Goal: Information Seeking & Learning: Learn about a topic

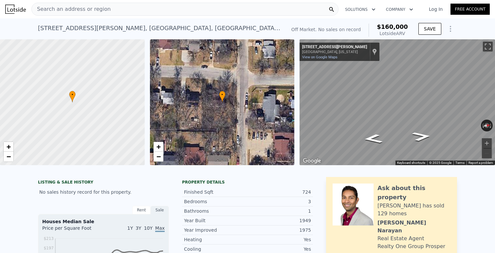
click at [84, 5] on span "Search an address or region" at bounding box center [71, 9] width 79 height 8
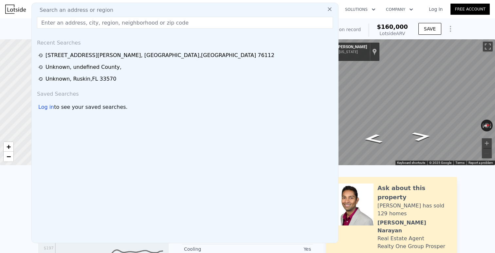
type input "$ 162,000"
type input "$ 29,999"
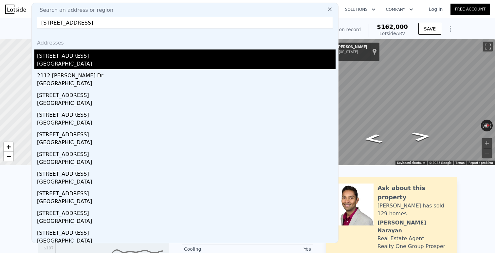
type input "[STREET_ADDRESS]"
click at [88, 55] on div "[STREET_ADDRESS]" at bounding box center [186, 54] width 299 height 10
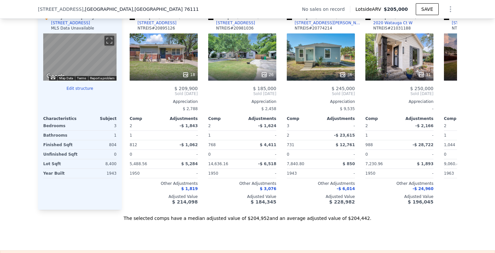
scroll to position [647, 0]
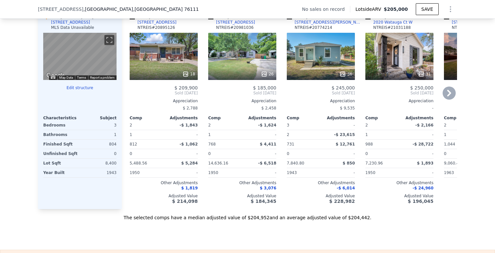
click at [446, 94] on icon at bounding box center [449, 92] width 13 height 13
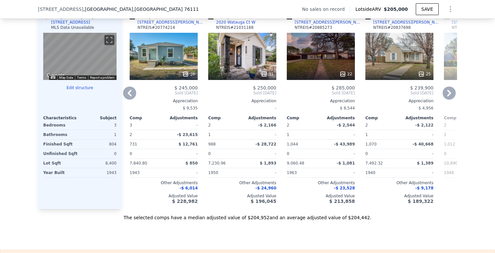
click at [446, 94] on icon at bounding box center [449, 92] width 13 height 13
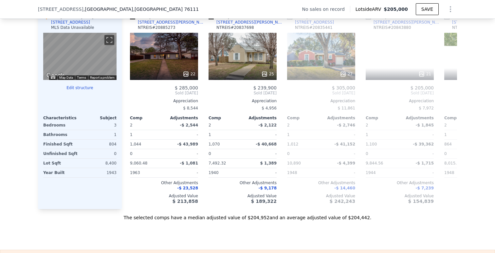
scroll to position [0, 314]
